Goal: Task Accomplishment & Management: Manage account settings

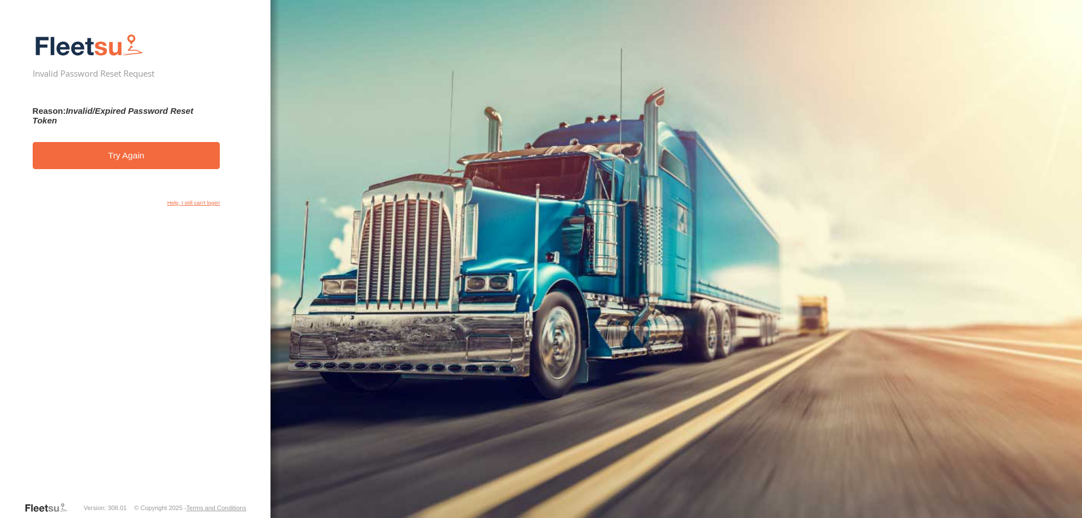
click at [202, 202] on link "Help, I still can't login!" at bounding box center [193, 204] width 53 height 8
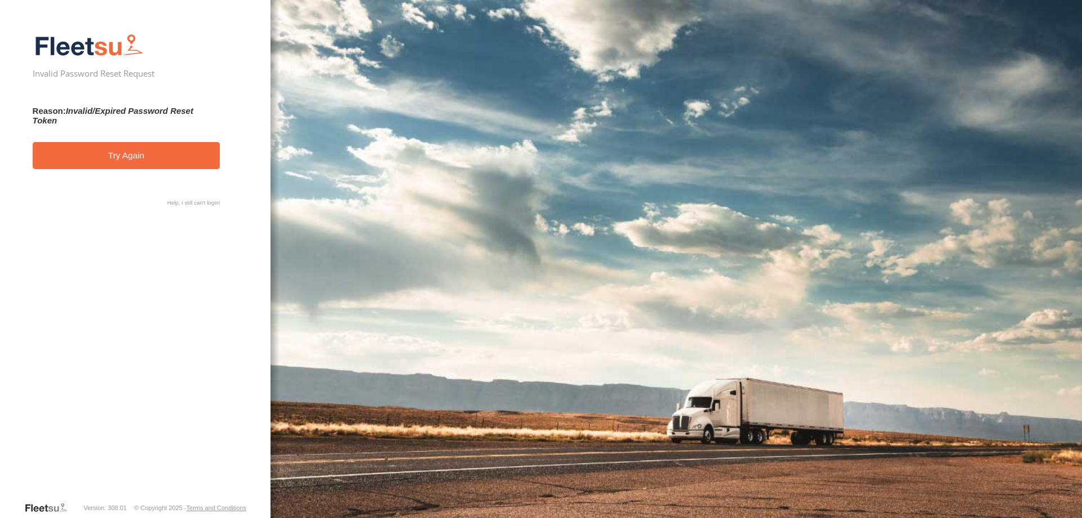
click at [136, 150] on link "Try Again" at bounding box center [127, 156] width 188 height 28
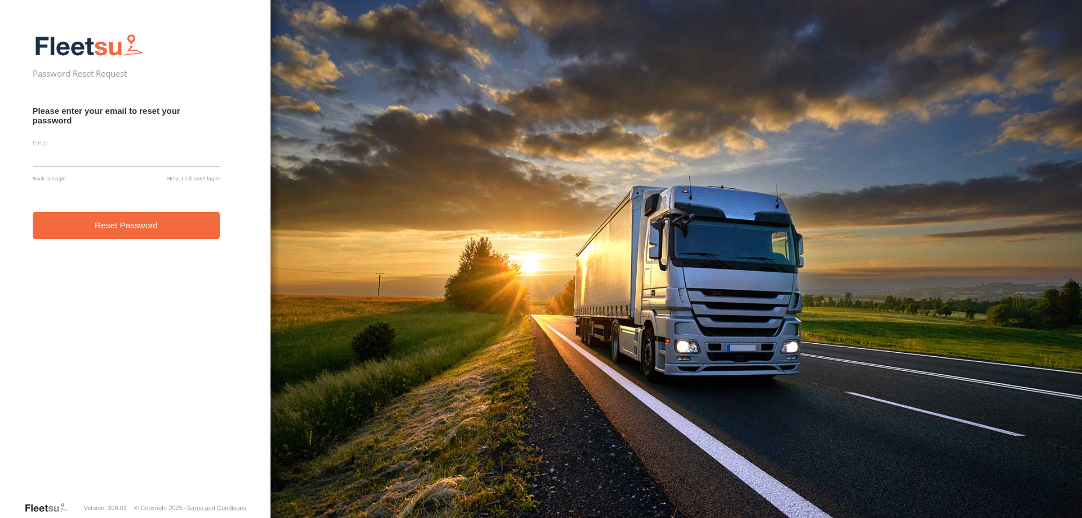
click at [155, 149] on input "email" at bounding box center [127, 157] width 188 height 20
click at [150, 156] on input "email" at bounding box center [127, 157] width 188 height 20
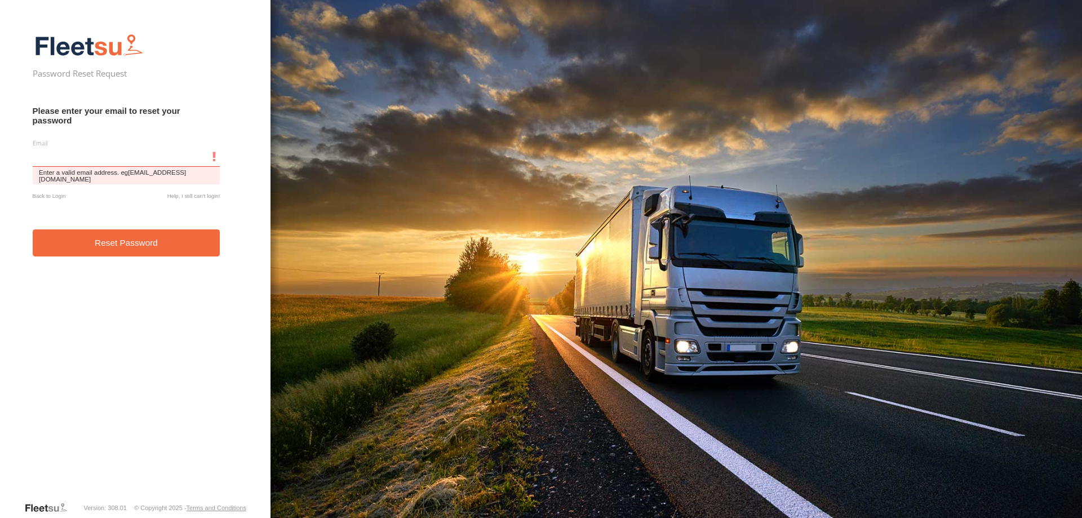
click at [160, 156] on input "email" at bounding box center [127, 157] width 188 height 20
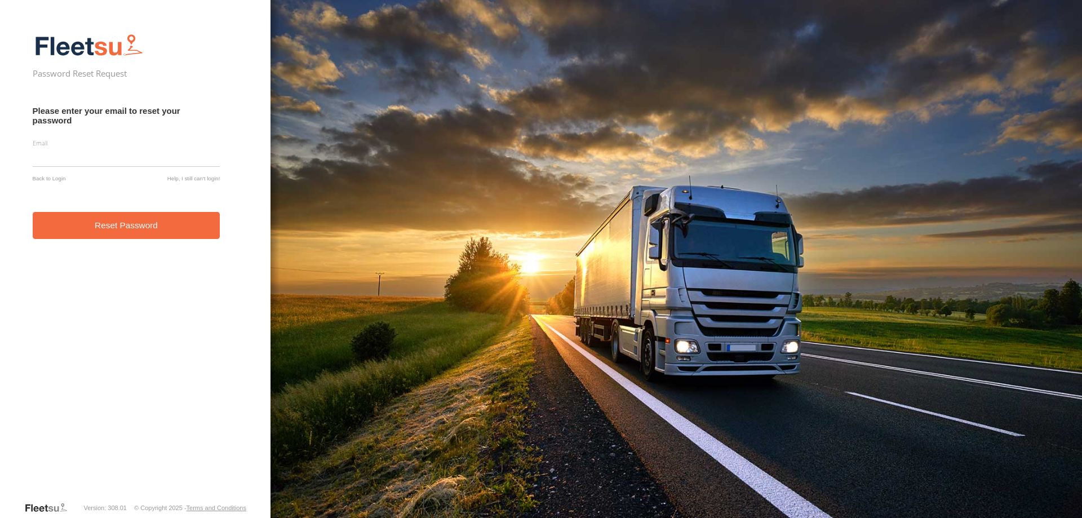
click at [161, 139] on label "Email" at bounding box center [127, 143] width 188 height 8
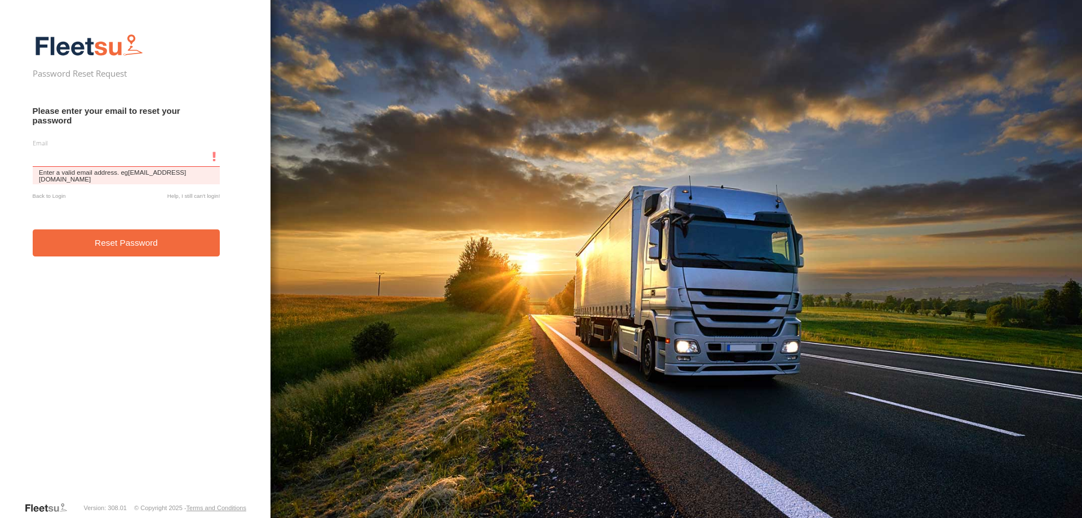
click at [157, 152] on input "email" at bounding box center [127, 157] width 188 height 20
paste input "**********"
type input "**********"
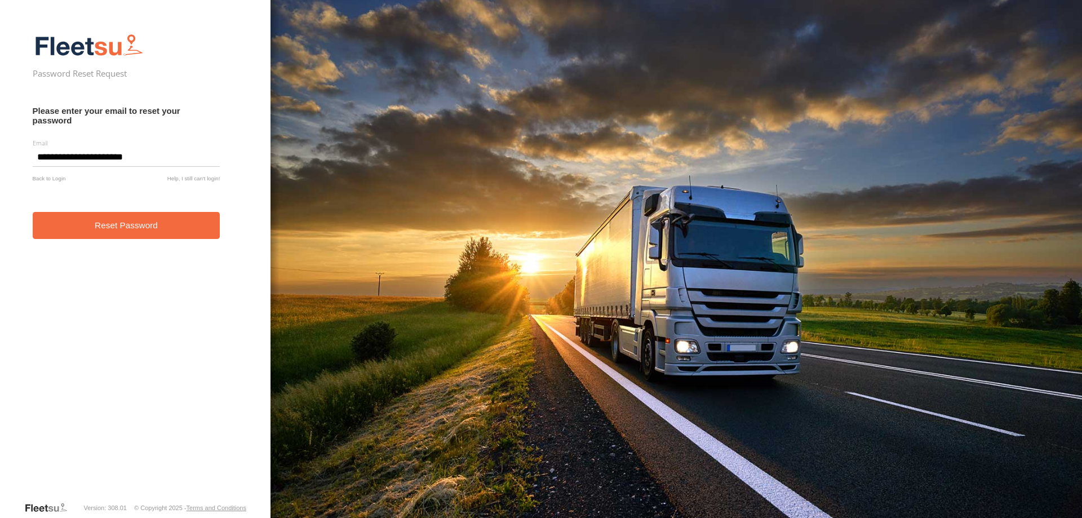
click at [108, 222] on button "Reset Password" at bounding box center [127, 226] width 188 height 28
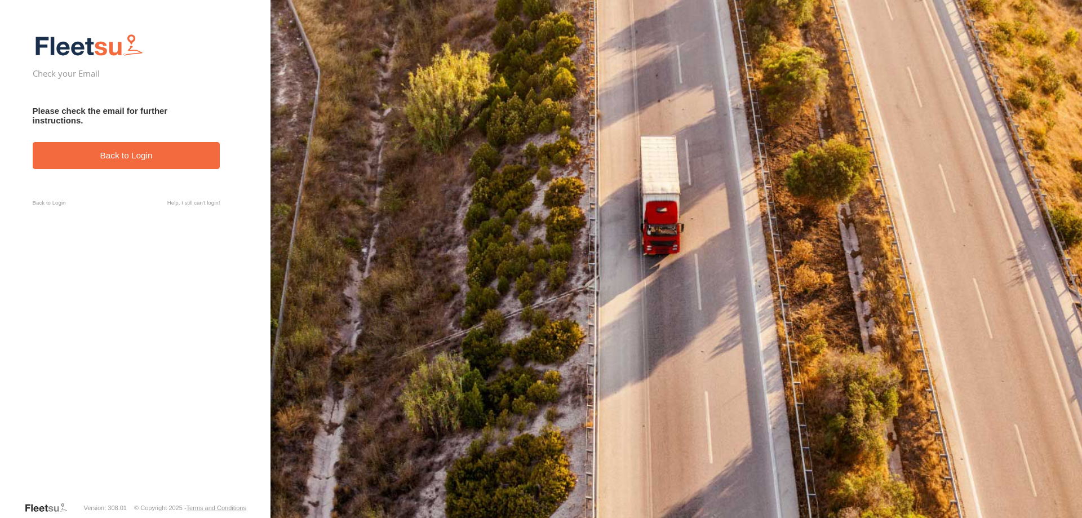
click at [66, 112] on h3 "Please check the email for further instructions." at bounding box center [127, 115] width 188 height 19
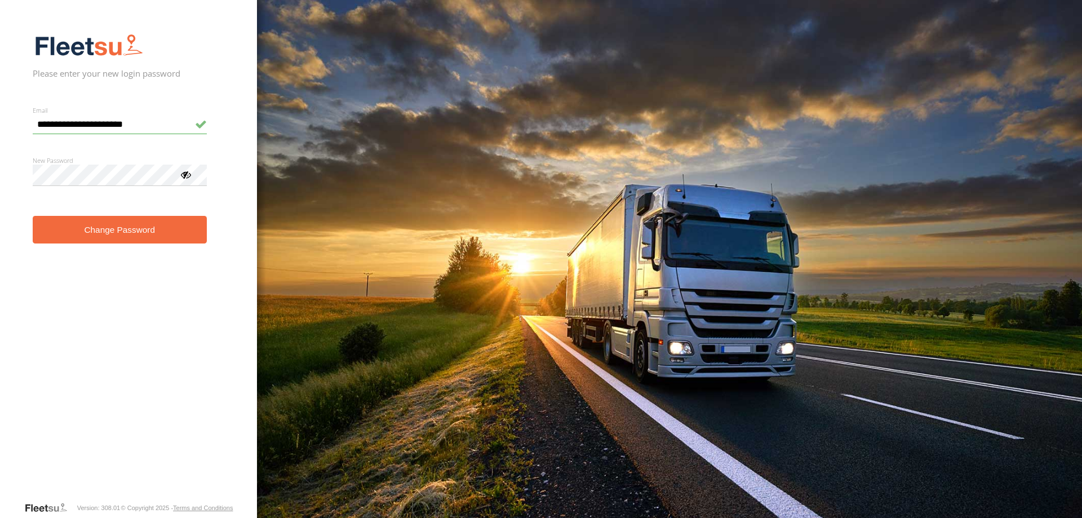
click at [105, 226] on button "Change Password" at bounding box center [120, 230] width 174 height 28
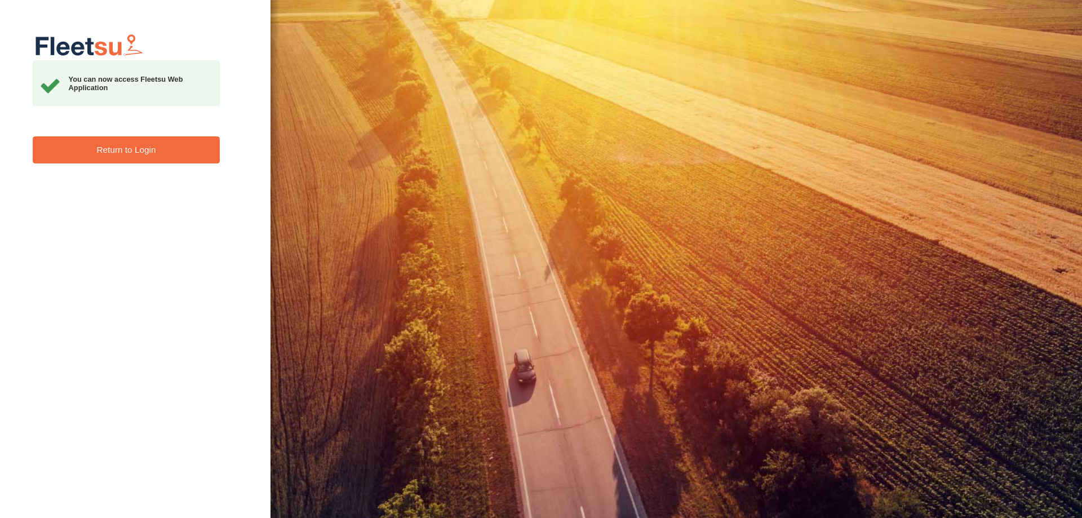
click at [135, 153] on link "Return to Login" at bounding box center [127, 150] width 188 height 28
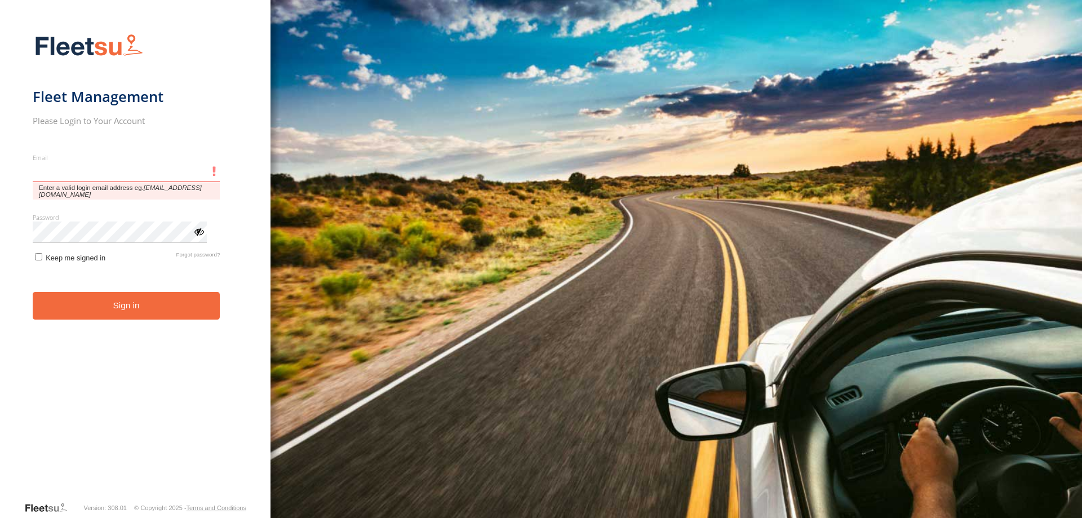
type input "**********"
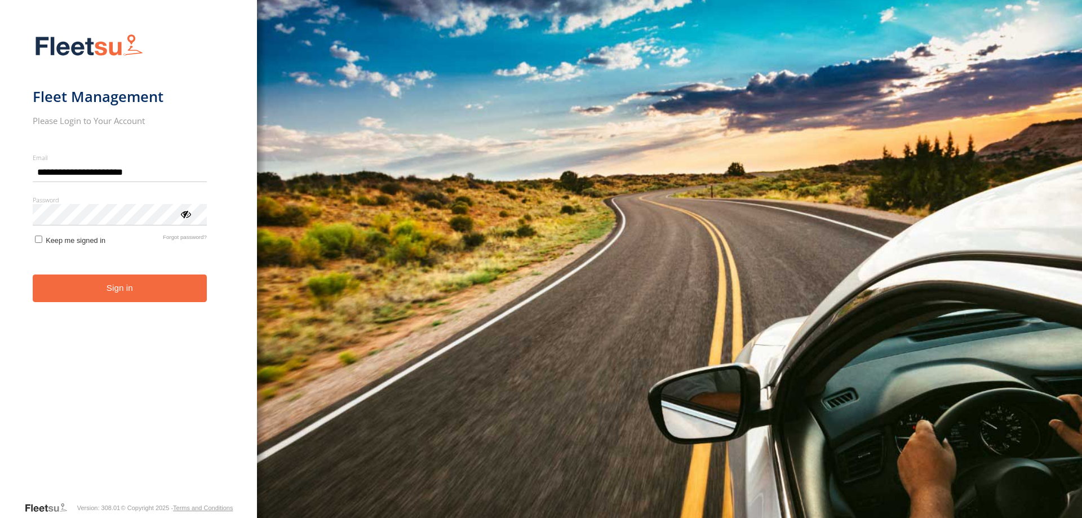
click at [86, 253] on form "**********" at bounding box center [129, 264] width 192 height 474
click at [63, 244] on span "Keep me signed in" at bounding box center [76, 240] width 60 height 8
click at [79, 277] on button "Sign in" at bounding box center [120, 289] width 174 height 28
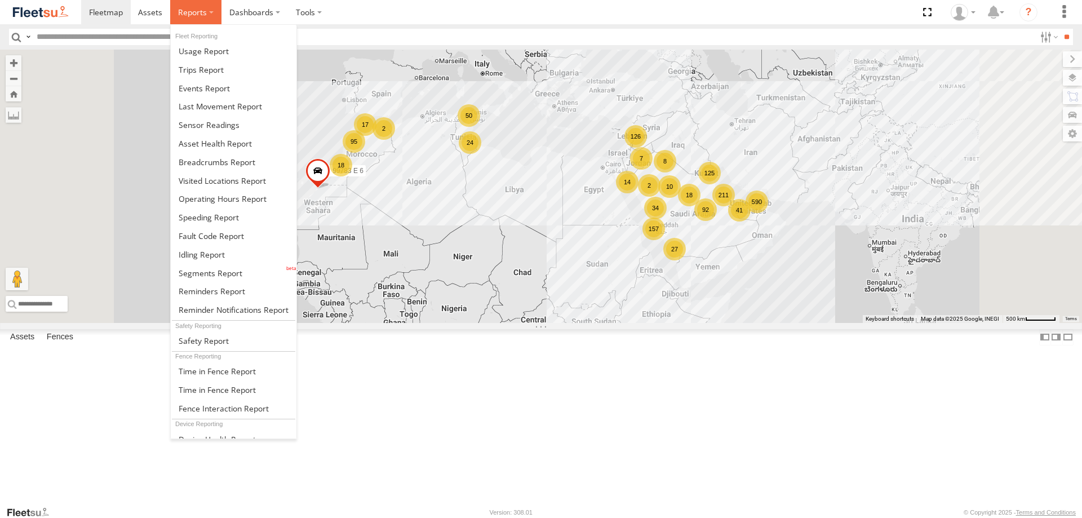
click at [194, 15] on span at bounding box center [192, 12] width 29 height 11
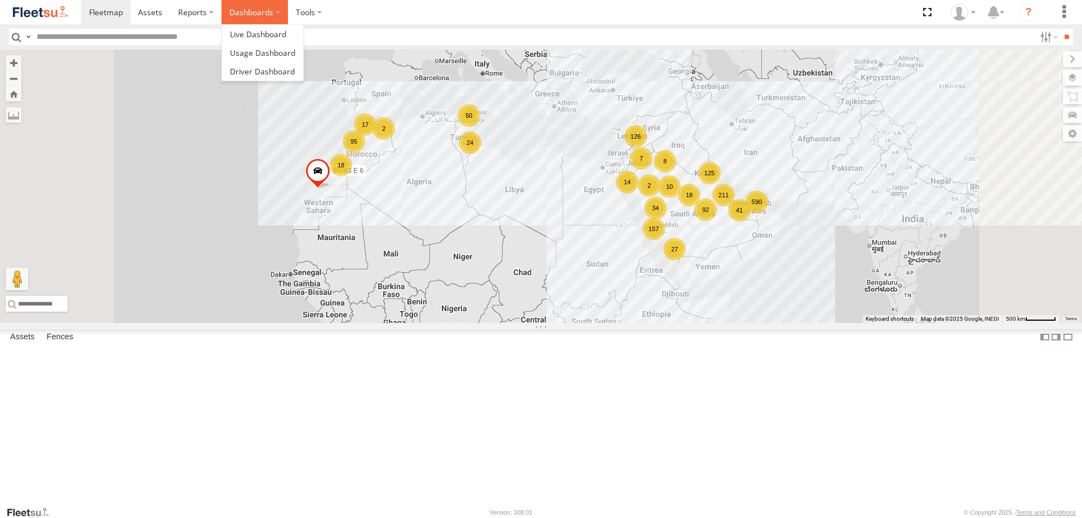
click at [241, 20] on label "Dashboards" at bounding box center [255, 12] width 67 height 24
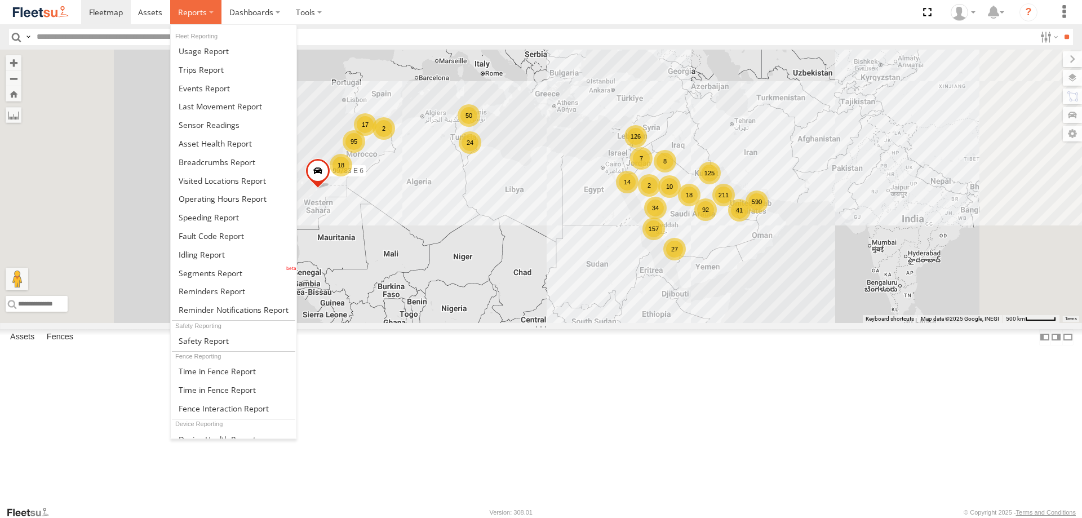
click at [205, 15] on span at bounding box center [192, 12] width 29 height 11
click at [218, 90] on span at bounding box center [204, 88] width 51 height 11
